Goal: Download file/media: Download file/media

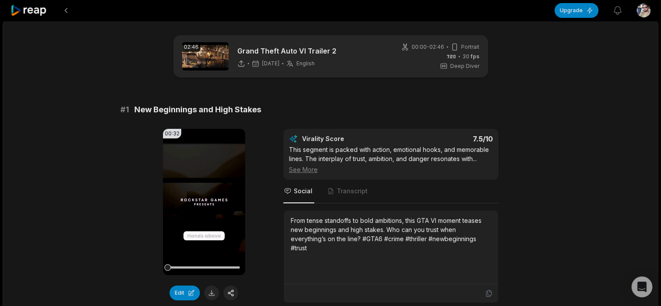
click at [40, 13] on icon at bounding box center [28, 11] width 37 height 12
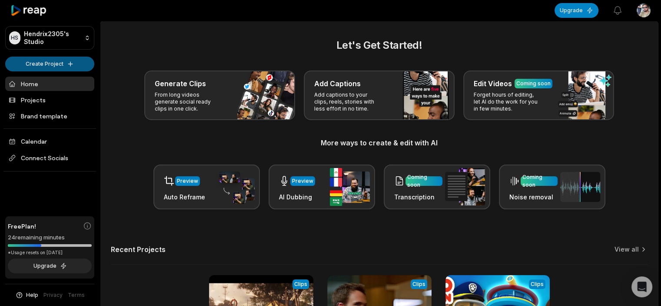
click at [65, 66] on html "HS Hendrix2305's Studio Create Project Home Projects Brand template Calendar Co…" at bounding box center [330, 153] width 661 height 306
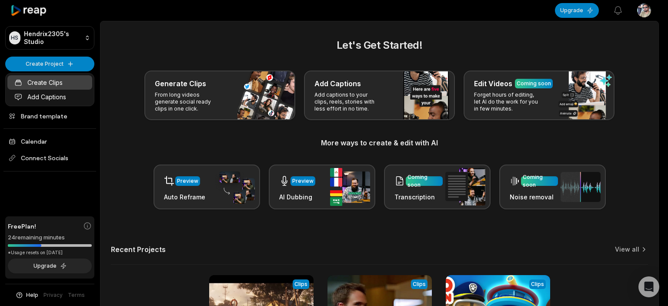
click at [47, 83] on link "Create Clips" at bounding box center [49, 82] width 85 height 14
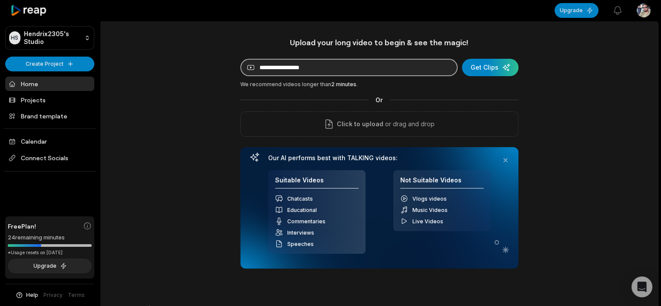
click at [377, 67] on input at bounding box center [348, 67] width 217 height 17
paste input "**********"
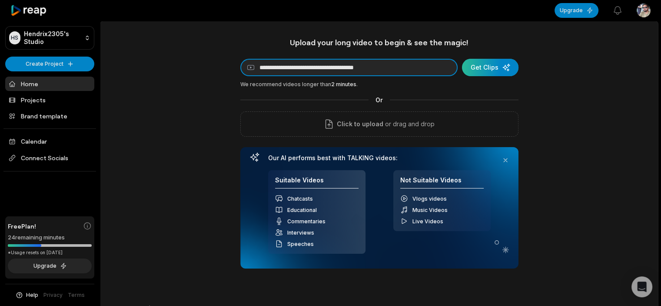
type input "**********"
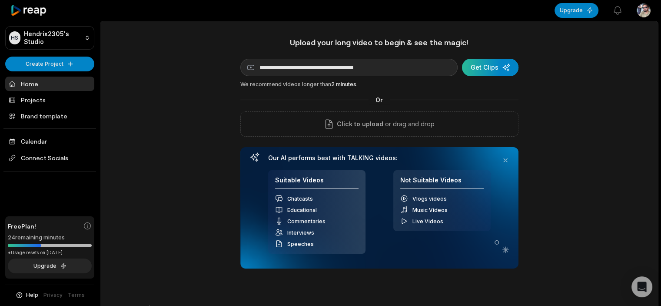
click at [491, 69] on div "submit" at bounding box center [490, 67] width 57 height 17
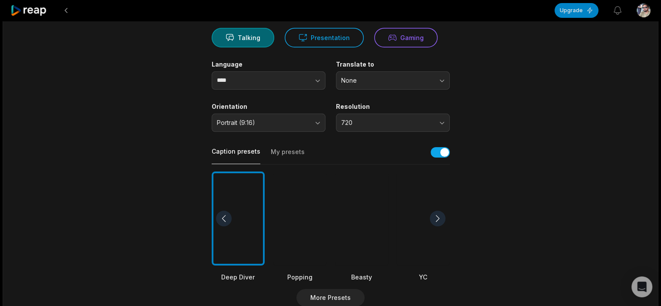
scroll to position [217, 0]
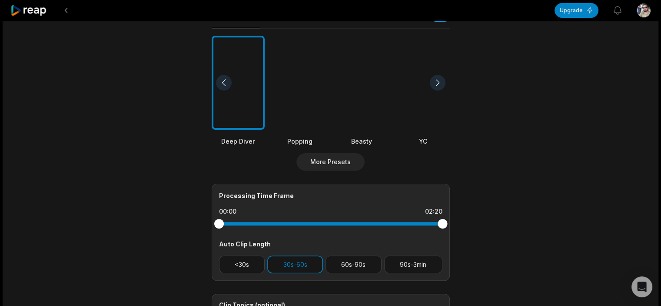
drag, startPoint x: 443, startPoint y: 225, endPoint x: 457, endPoint y: 229, distance: 14.0
click at [457, 229] on main "02:20 Superman | Official Teaser Trailer Get Clips Select Video Genre Talking P…" at bounding box center [330, 82] width 421 height 529
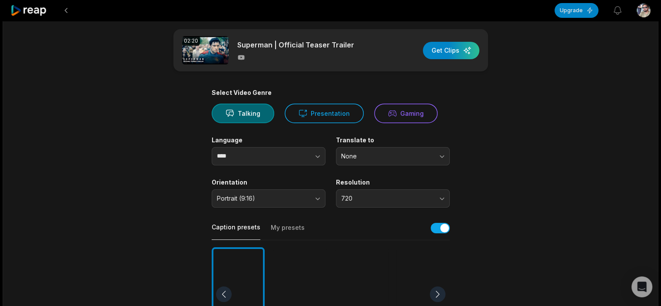
scroll to position [0, 0]
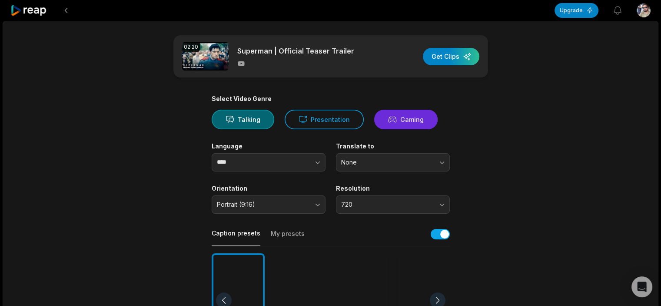
click at [397, 117] on button "Gaming" at bounding box center [405, 120] width 63 height 20
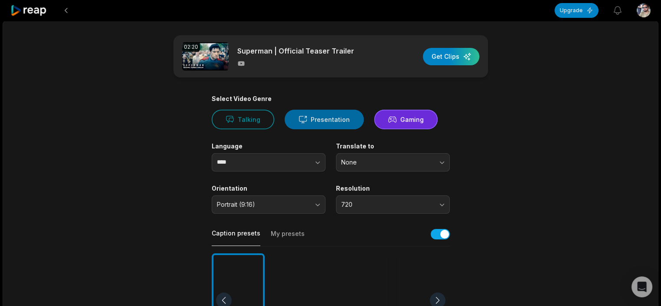
click at [303, 117] on icon at bounding box center [302, 119] width 7 height 7
click at [457, 53] on div "button" at bounding box center [451, 56] width 57 height 17
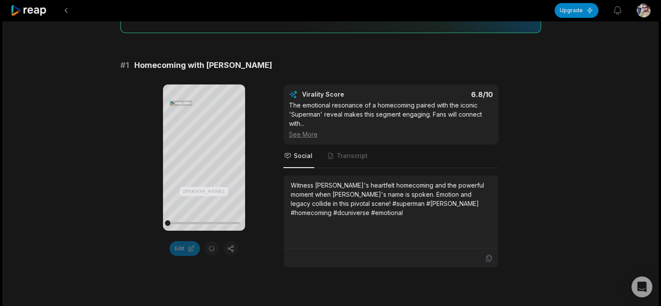
scroll to position [130, 0]
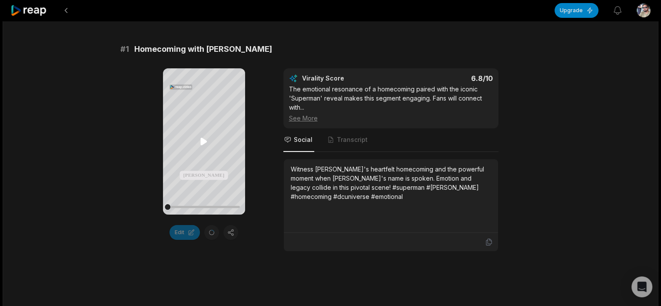
click at [204, 142] on icon at bounding box center [203, 140] width 7 height 7
click at [205, 141] on icon at bounding box center [204, 141] width 3 height 6
click at [205, 141] on icon at bounding box center [203, 140] width 7 height 7
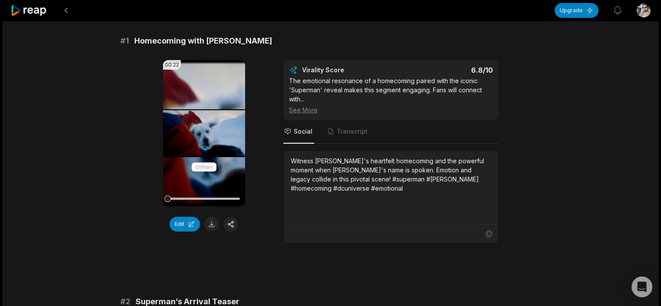
scroll to position [87, 0]
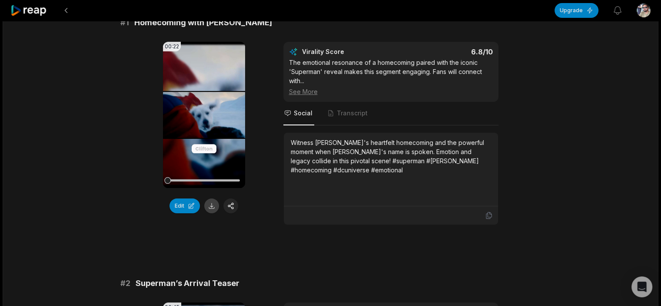
click at [210, 205] on button at bounding box center [211, 205] width 15 height 15
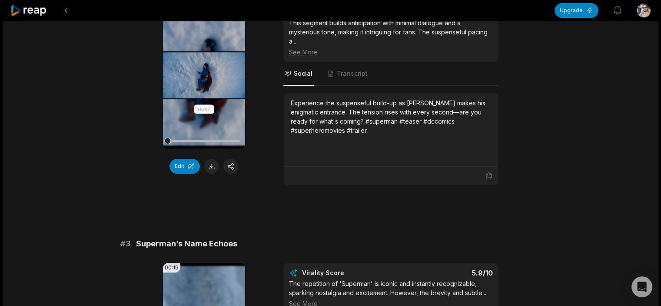
scroll to position [391, 0]
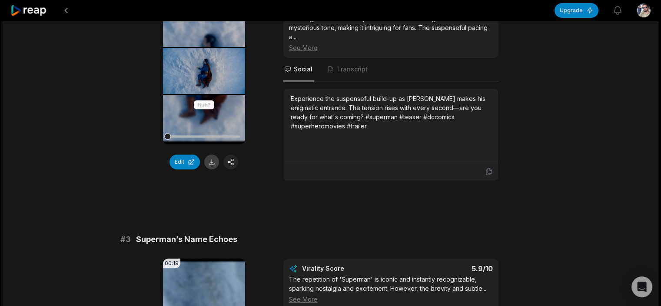
click at [214, 161] on button at bounding box center [211, 161] width 15 height 15
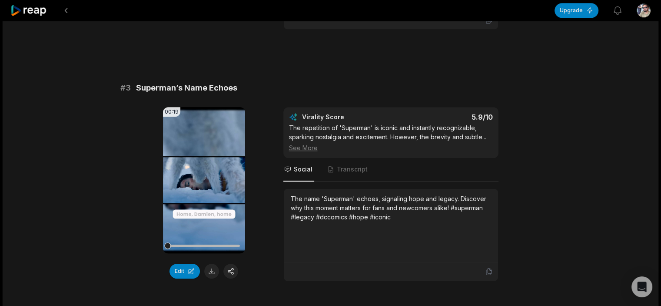
scroll to position [652, 0]
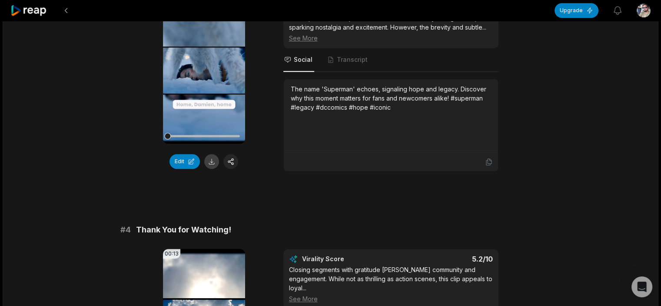
click at [210, 162] on button at bounding box center [211, 161] width 15 height 15
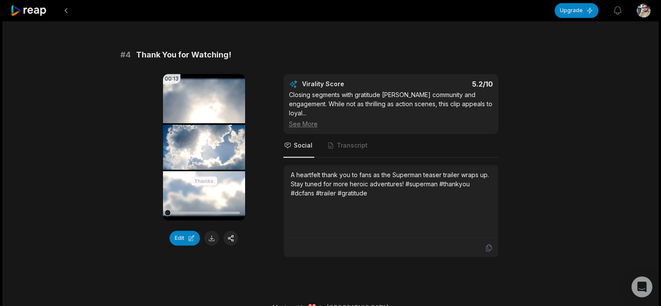
scroll to position [832, 0]
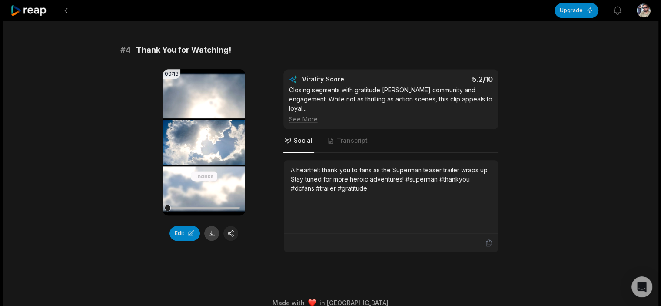
click at [210, 229] on button at bounding box center [211, 233] width 15 height 15
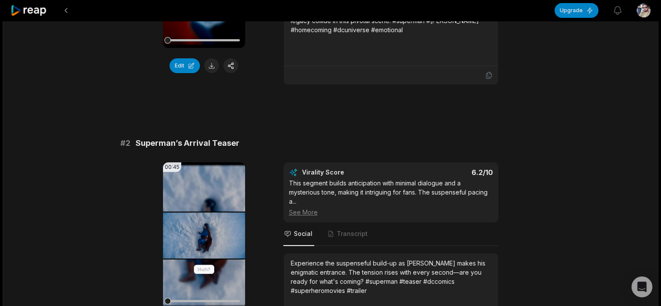
scroll to position [223, 0]
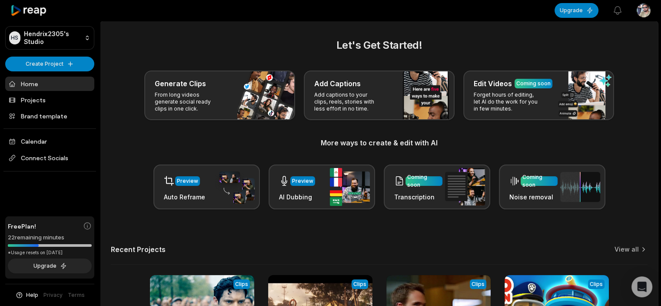
click at [644, 10] on html "HS Hendrix2305's Studio Create Project Home Projects Brand template Calendar Co…" at bounding box center [330, 153] width 661 height 306
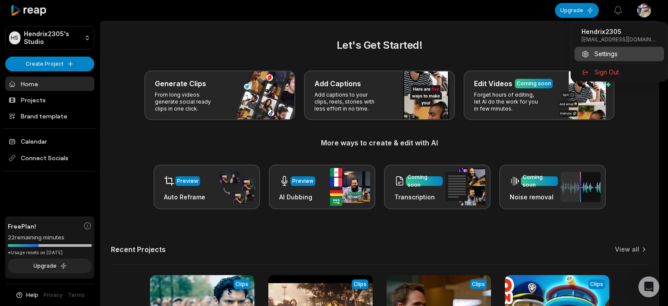
click at [614, 51] on span "Settings" at bounding box center [605, 53] width 23 height 9
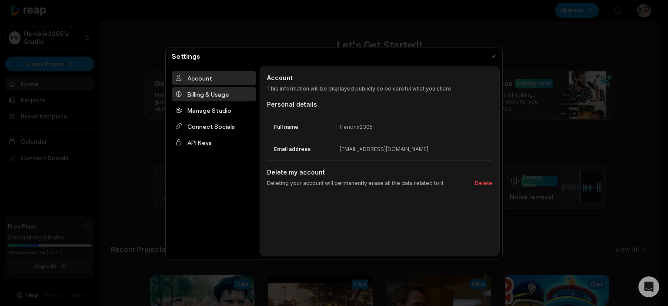
click at [211, 92] on div "Billing & Usage" at bounding box center [214, 94] width 84 height 14
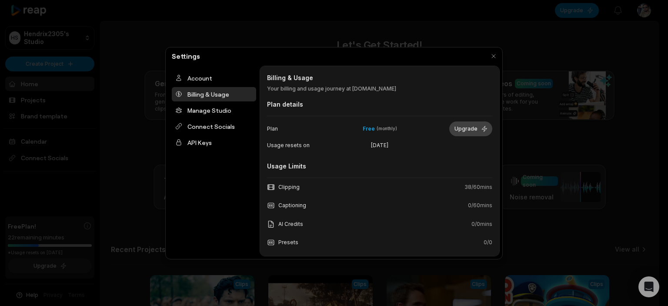
click at [459, 126] on button "Upgrade" at bounding box center [470, 128] width 43 height 15
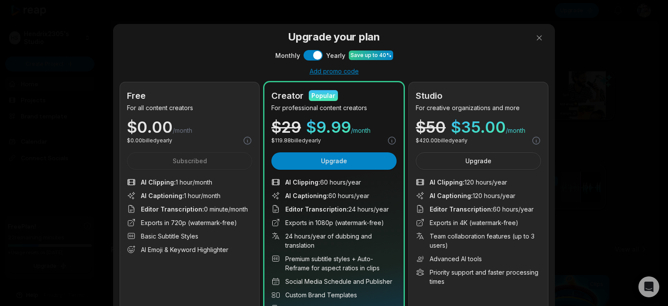
click at [258, 170] on div "Account Billing & Usage Manage Studio Connect Socials API Keys" at bounding box center [213, 161] width 91 height 190
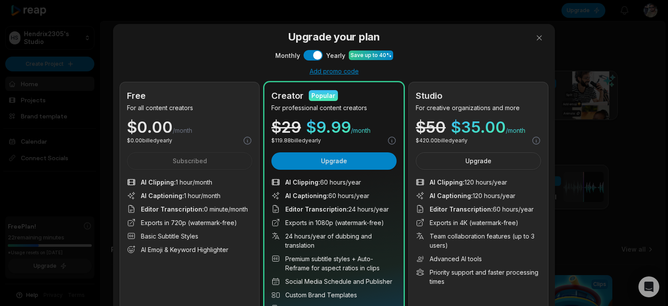
drag, startPoint x: 664, startPoint y: 161, endPoint x: 667, endPoint y: 185, distance: 24.1
click at [548, 153] on div "Upgrade your plan Monthly Use setting Yearly Save up to 40% Add promo code Free…" at bounding box center [334, 183] width 442 height 319
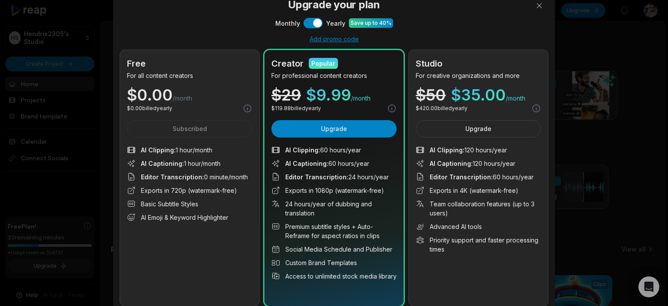
scroll to position [17, 0]
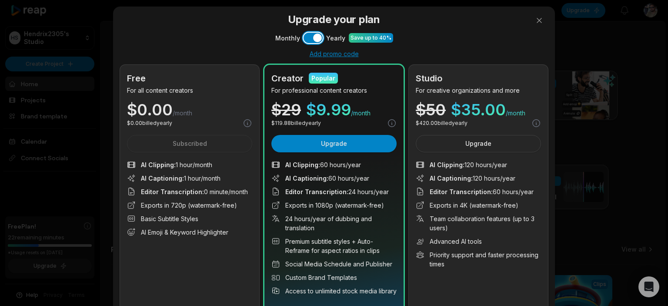
click at [311, 39] on button "Use setting" at bounding box center [313, 38] width 19 height 10
click at [313, 38] on button "Use setting" at bounding box center [313, 38] width 19 height 10
click at [306, 37] on button "Use setting" at bounding box center [313, 38] width 19 height 10
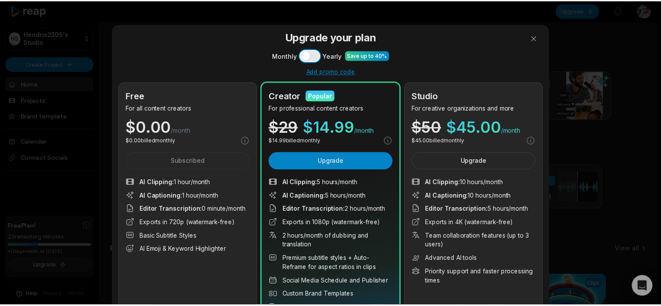
scroll to position [0, 0]
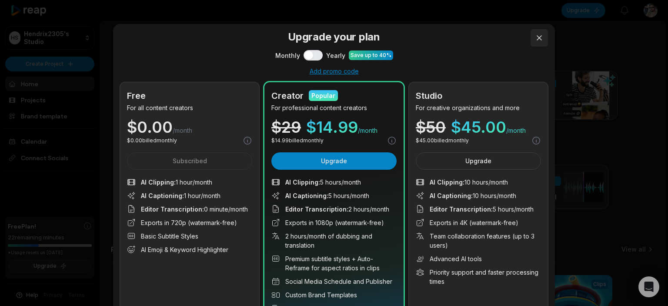
click at [532, 36] on button at bounding box center [539, 37] width 17 height 17
